Goal: Task Accomplishment & Management: Manage account settings

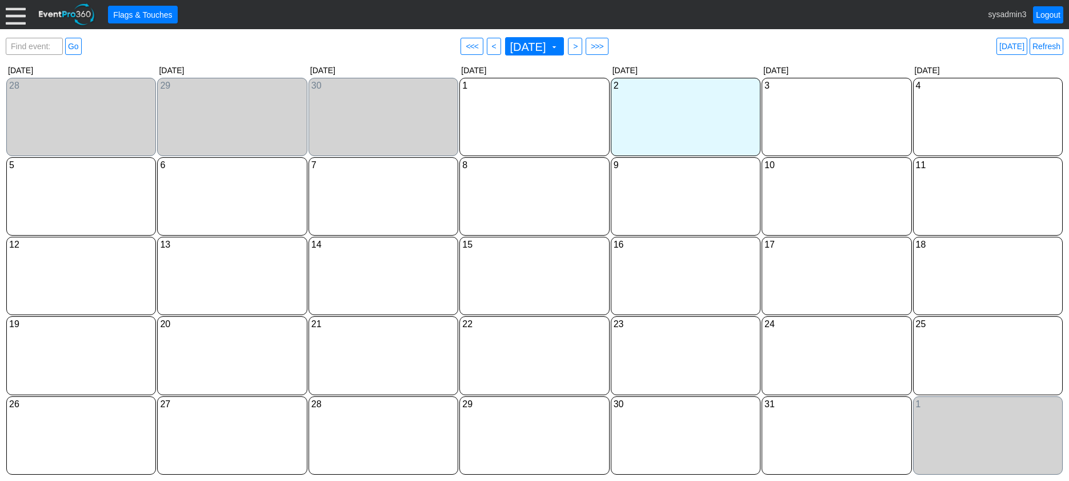
click at [24, 14] on div at bounding box center [16, 15] width 20 height 20
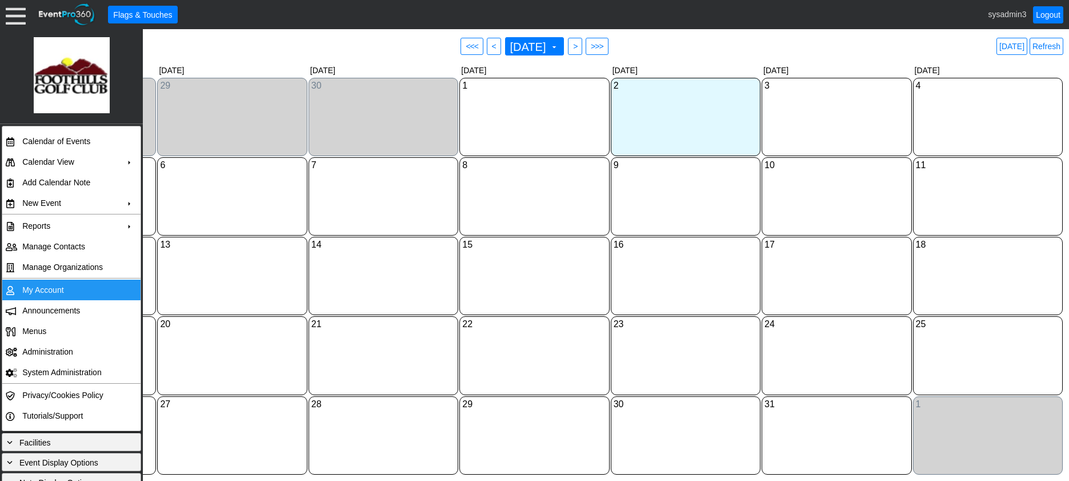
click at [42, 287] on td "My Account" at bounding box center [69, 289] width 102 height 21
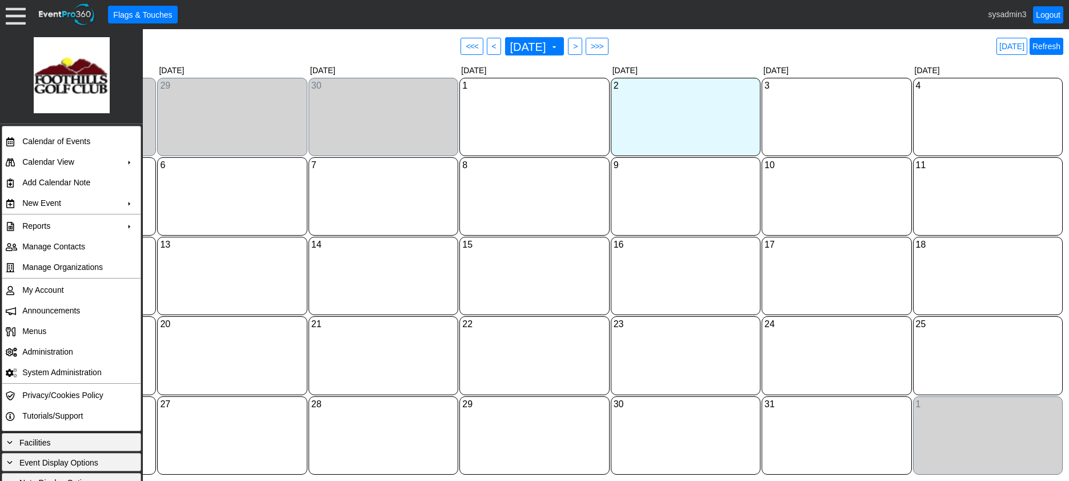
click at [1046, 43] on link "Refresh" at bounding box center [1047, 46] width 34 height 17
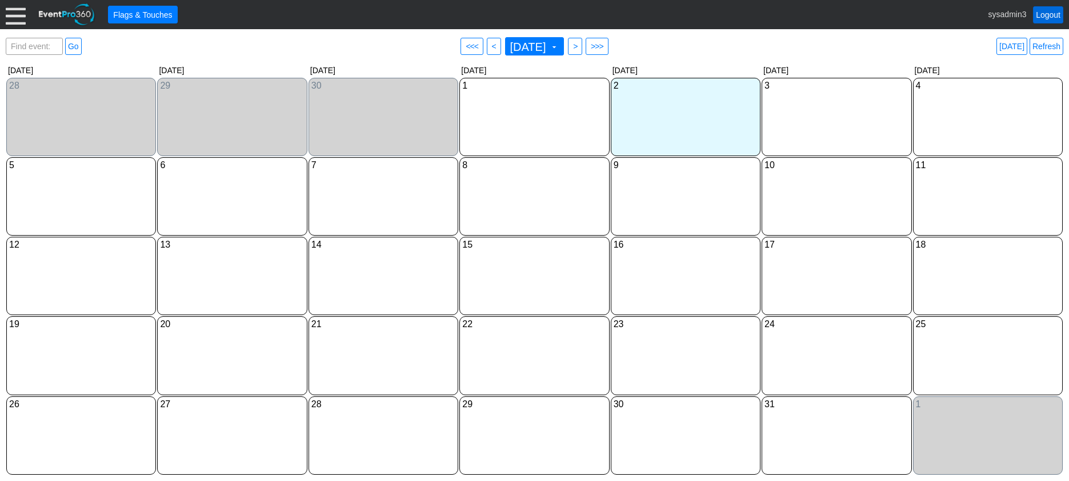
click at [1049, 15] on link "Logout" at bounding box center [1048, 14] width 30 height 17
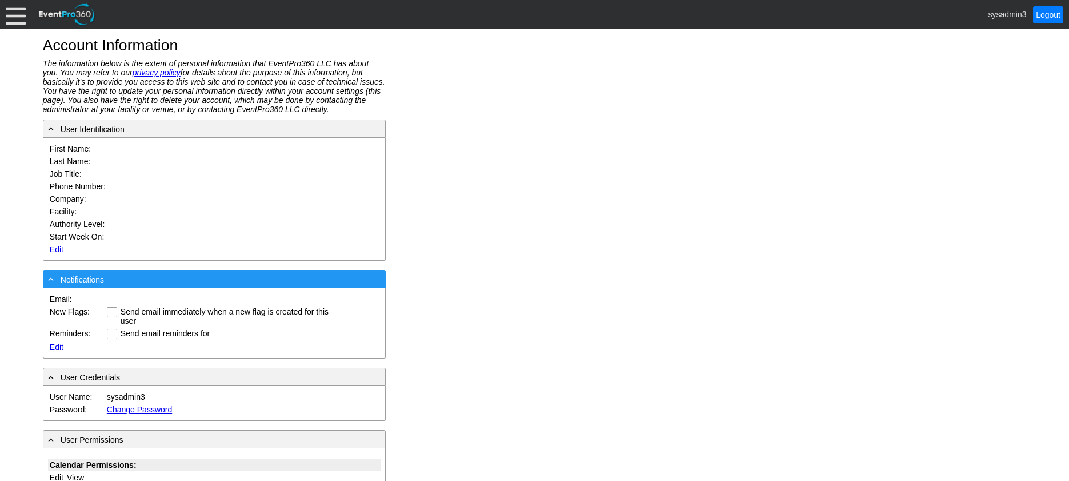
type input "System"
type input "Administrator"
type input "System Administrator"
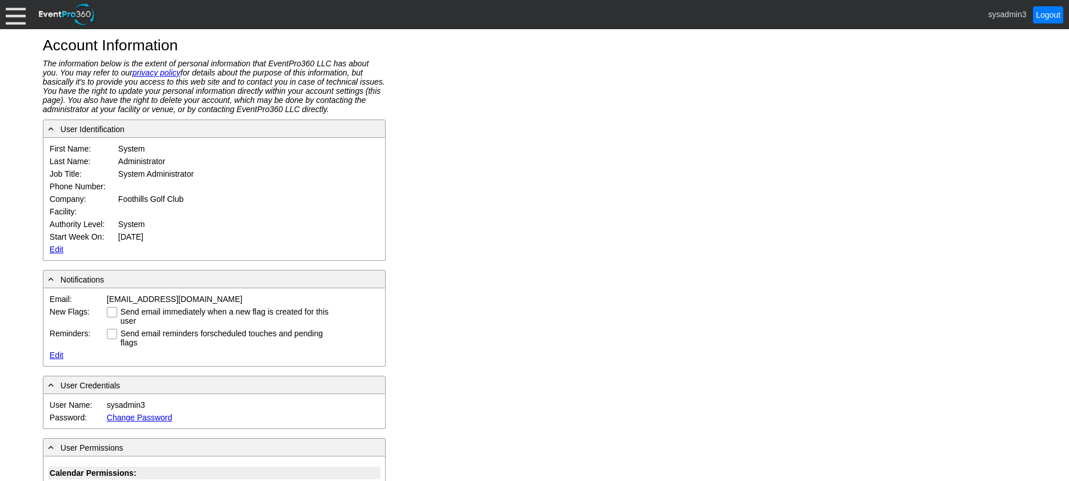
click at [55, 248] on link "Edit" at bounding box center [57, 249] width 14 height 9
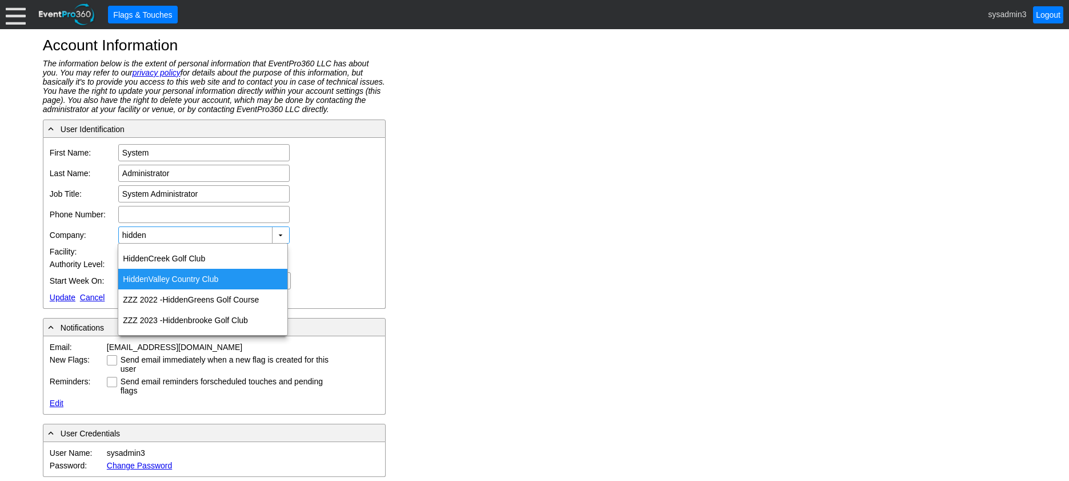
click at [162, 276] on div "Hidden Valley Country Club" at bounding box center [202, 279] width 169 height 21
type input "Hidden Valley Country Club"
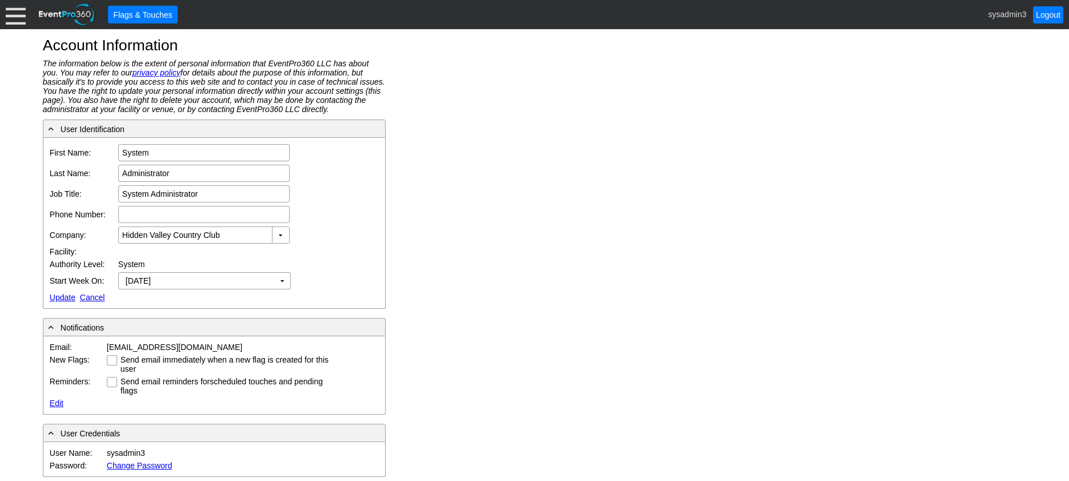
click at [63, 298] on link "Update" at bounding box center [63, 297] width 26 height 9
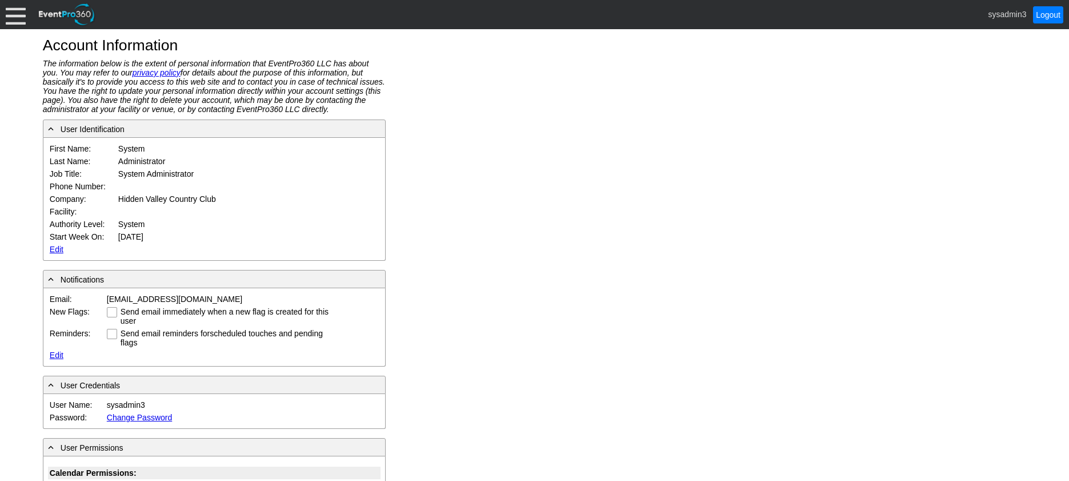
click at [23, 18] on div at bounding box center [16, 15] width 20 height 20
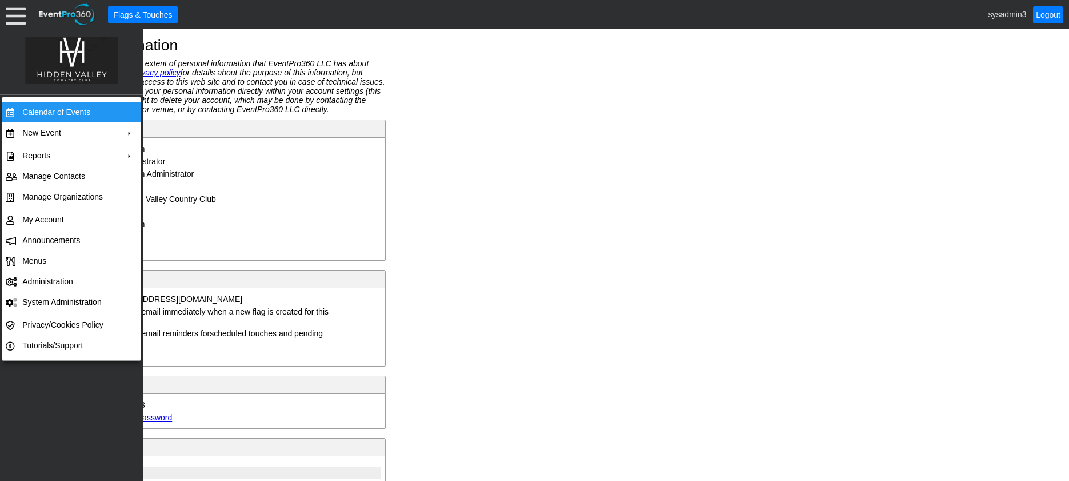
click at [42, 110] on td "Calendar of Events" at bounding box center [69, 112] width 102 height 21
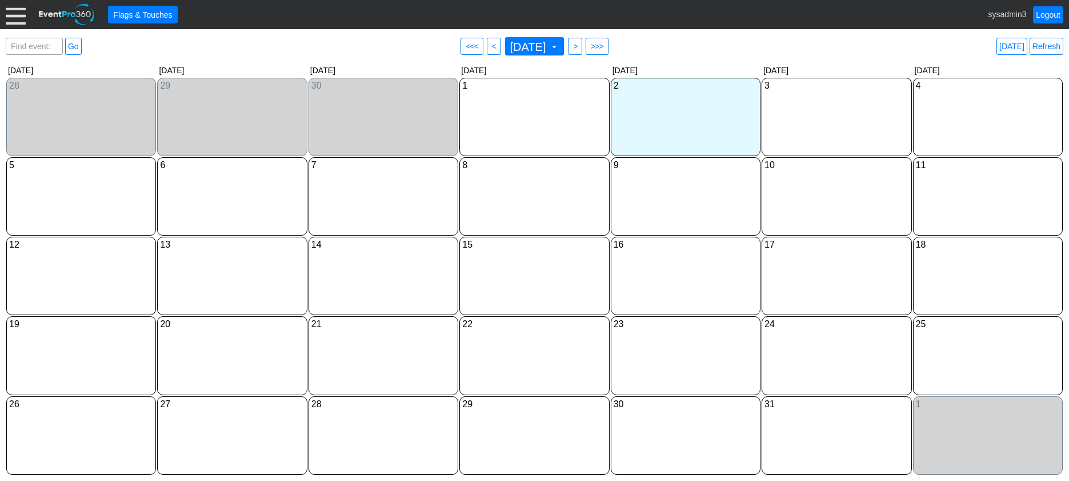
click at [16, 25] on div at bounding box center [16, 15] width 20 height 20
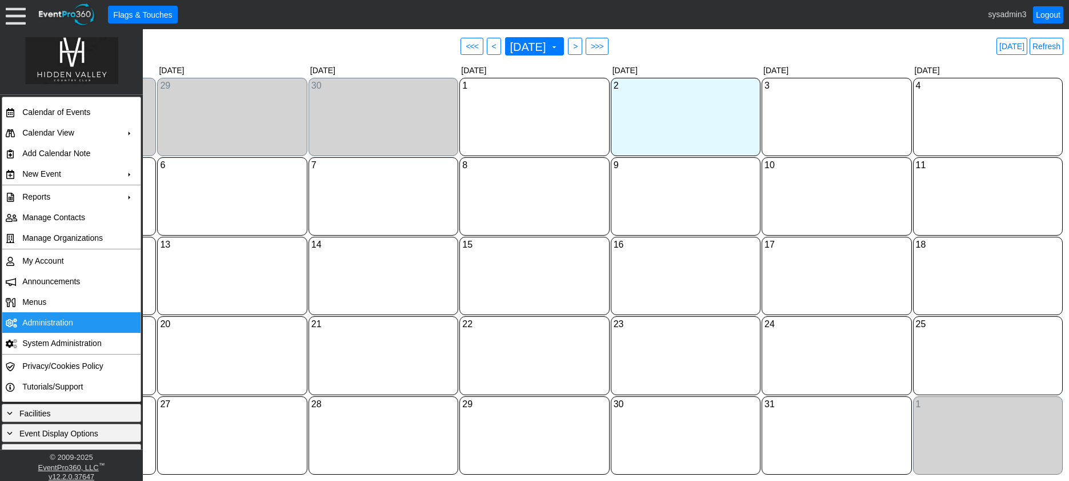
click at [63, 318] on td "Administration" at bounding box center [69, 322] width 102 height 21
click at [1060, 50] on link "Refresh" at bounding box center [1047, 46] width 34 height 17
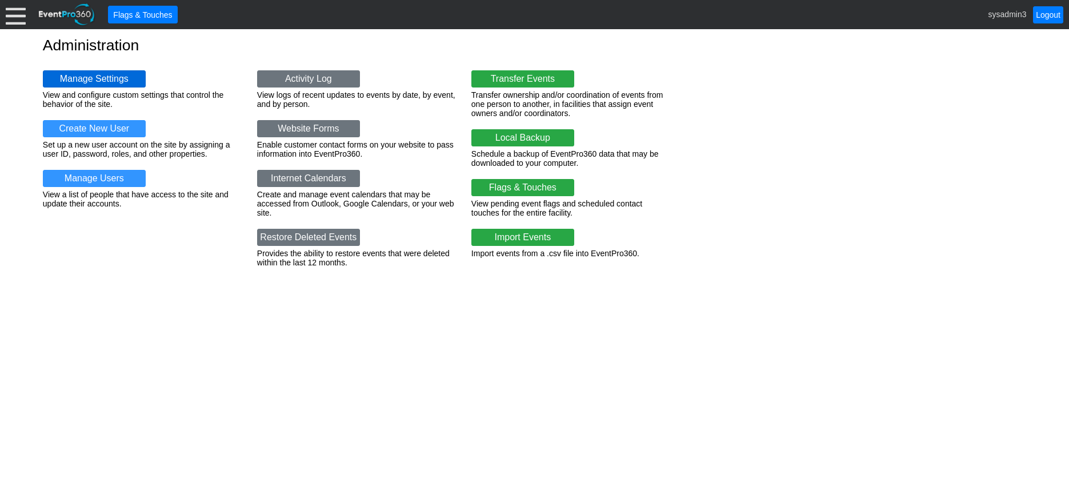
click at [107, 78] on link "Manage Settings" at bounding box center [94, 78] width 103 height 17
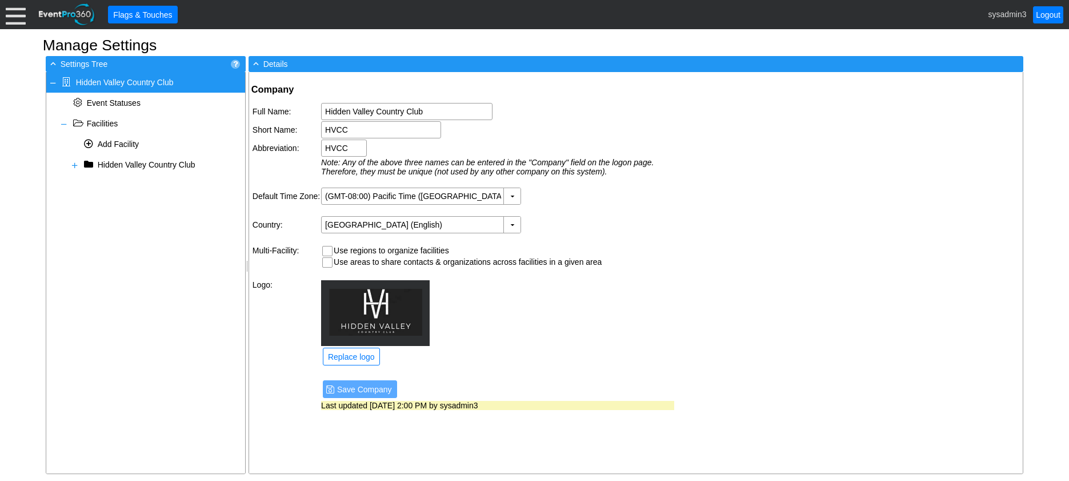
click at [12, 18] on div at bounding box center [16, 15] width 20 height 20
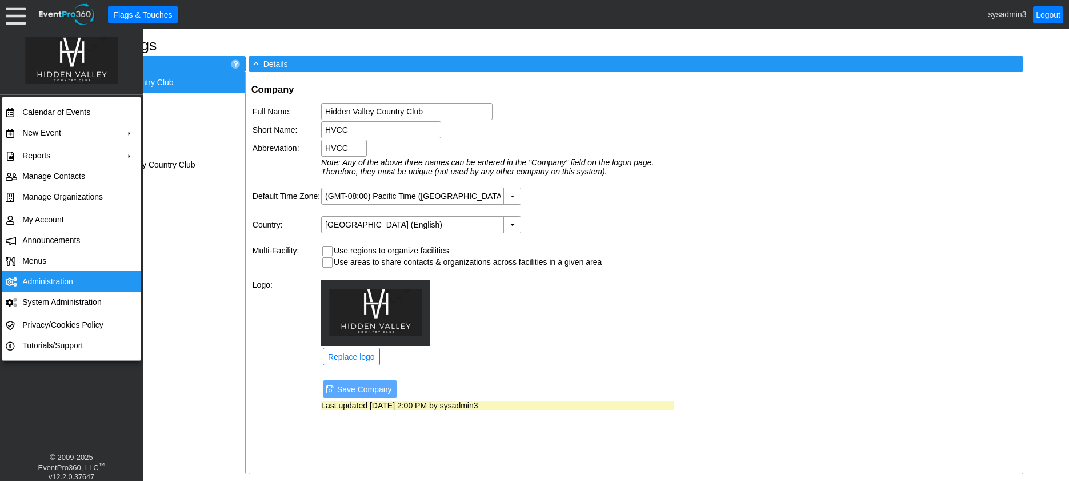
click at [37, 277] on td "Administration" at bounding box center [69, 281] width 102 height 21
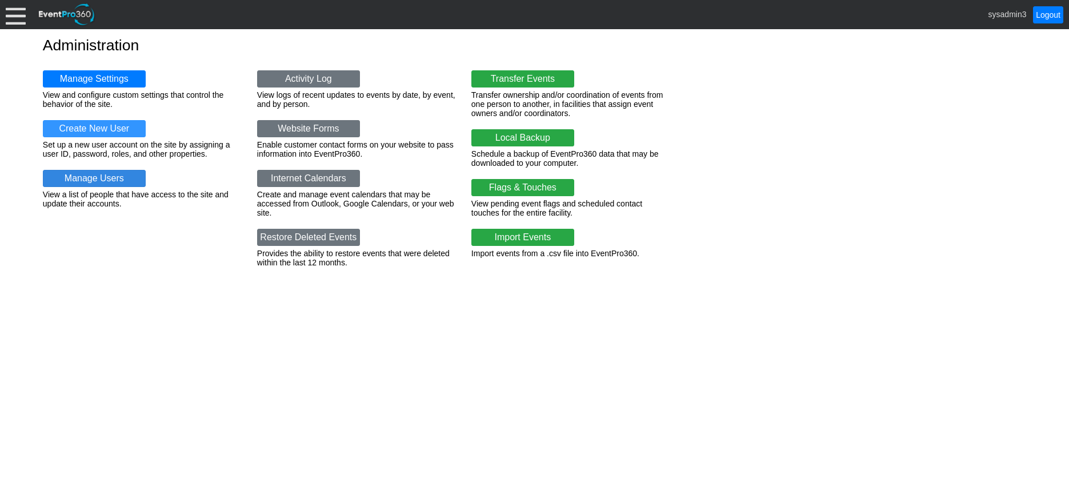
click at [104, 178] on link "Manage Users" at bounding box center [94, 178] width 103 height 17
